Goal: Information Seeking & Learning: Learn about a topic

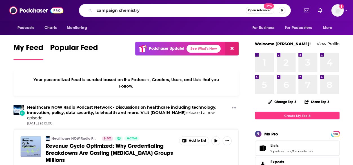
type input "campaign chemistry"
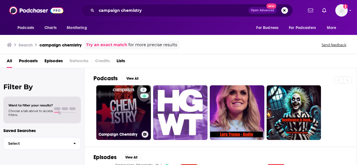
click at [129, 117] on link "4 Campaign Chemistry" at bounding box center [123, 112] width 55 height 55
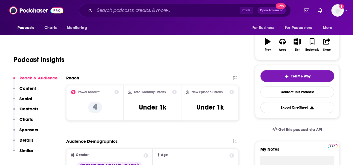
scroll to position [88, 0]
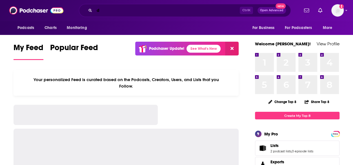
drag, startPoint x: 0, startPoint y: 0, endPoint x: 155, endPoint y: 11, distance: 155.1
click at [155, 11] on input "d" at bounding box center [166, 10] width 145 height 9
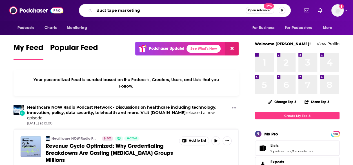
type input "duct tape marketing"
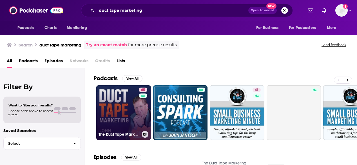
click at [128, 110] on link "65 The Duct Tape Marketing Podcast" at bounding box center [123, 112] width 55 height 55
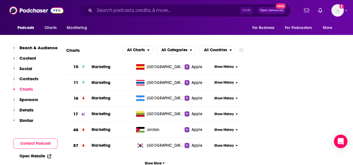
scroll to position [749, 0]
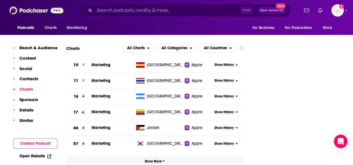
click at [157, 160] on span "Show More" at bounding box center [155, 162] width 20 height 4
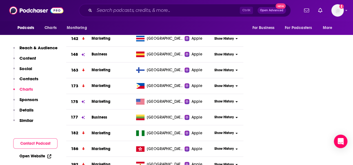
scroll to position [1059, 0]
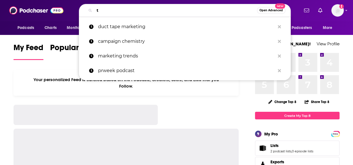
click at [120, 11] on input "t" at bounding box center [175, 10] width 163 height 9
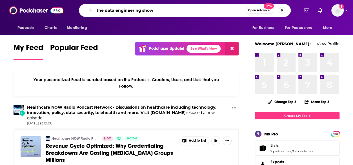
type input "the data engineering show"
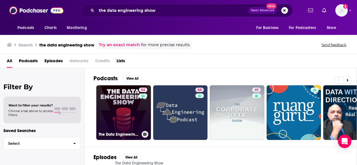
click at [119, 105] on link "54 The Data Engineering Show" at bounding box center [123, 112] width 55 height 55
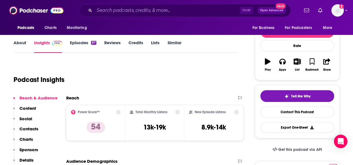
scroll to position [68, 0]
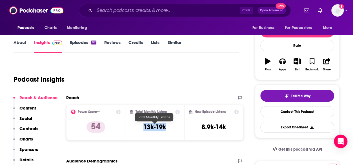
drag, startPoint x: 171, startPoint y: 125, endPoint x: 143, endPoint y: 131, distance: 28.6
click at [143, 131] on div "Total Monthly Listens 13k-19k" at bounding box center [155, 123] width 50 height 26
copy h3 "13k-19k"
click at [140, 87] on div "Podcast Insights" at bounding box center [124, 76] width 221 height 29
click at [201, 131] on div "New Episode Listens 8.9k-14k" at bounding box center [214, 123] width 50 height 26
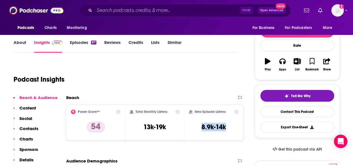
drag, startPoint x: 219, startPoint y: 134, endPoint x: 226, endPoint y: 134, distance: 6.8
click at [226, 134] on div "New Episode Listens 8.9k-14k" at bounding box center [214, 123] width 50 height 26
copy h3 "8.9k-14k"
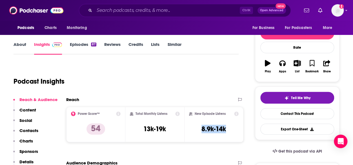
click at [17, 44] on link "About" at bounding box center [20, 48] width 13 height 13
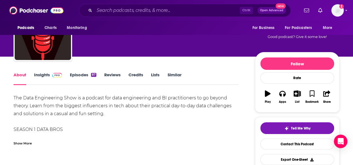
scroll to position [36, 0]
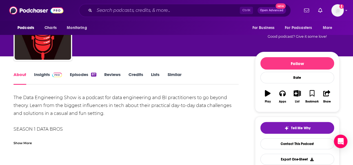
click at [21, 144] on div "Show More" at bounding box center [23, 142] width 18 height 5
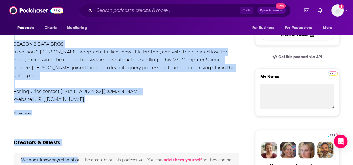
scroll to position [167, 0]
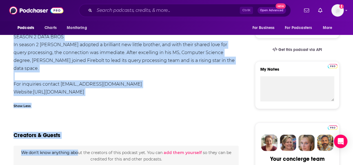
drag, startPoint x: 13, startPoint y: 62, endPoint x: 103, endPoint y: 89, distance: 93.9
copy div "The Data Engineering Show is a podcast for data engineering and BI practitioner…"
click at [30, 100] on div "Show Less" at bounding box center [126, 104] width 225 height 10
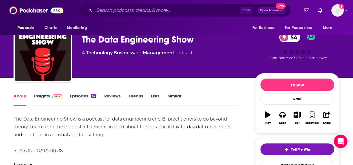
scroll to position [0, 0]
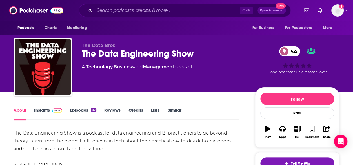
click at [41, 112] on link "Insights" at bounding box center [48, 113] width 28 height 13
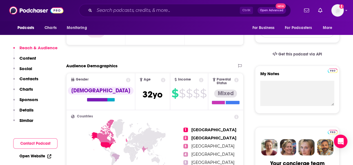
scroll to position [163, 0]
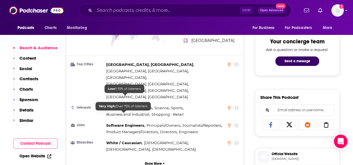
scroll to position [284, 0]
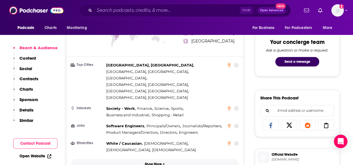
click at [152, 162] on p "Show More" at bounding box center [153, 164] width 17 height 4
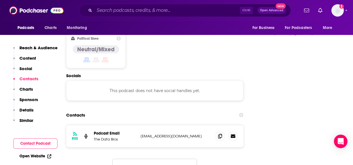
scroll to position [529, 0]
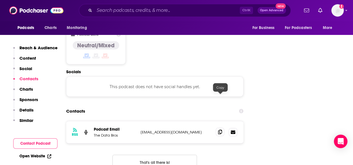
click at [223, 128] on span at bounding box center [220, 132] width 8 height 8
click at [90, 122] on div "RSS Podcast Email The Data Bros team-frb@fame.so team-frb@fame.so That's all th…" at bounding box center [154, 150] width 177 height 58
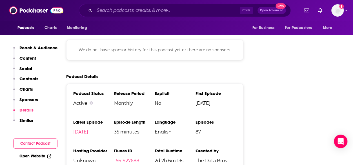
scroll to position [806, 0]
